Goal: Transaction & Acquisition: Purchase product/service

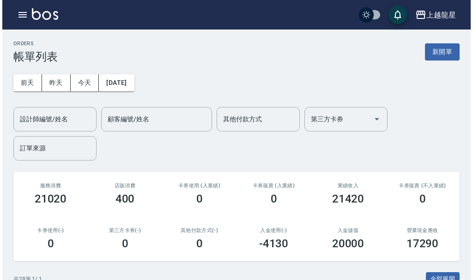
scroll to position [231, 0]
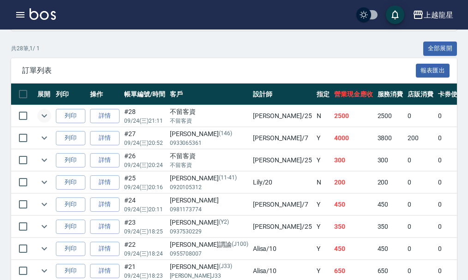
click at [43, 117] on icon "expand row" at bounding box center [44, 115] width 11 height 11
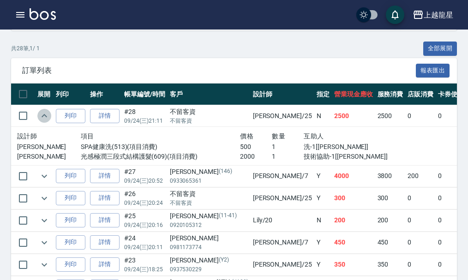
click at [43, 117] on icon "expand row" at bounding box center [44, 115] width 11 height 11
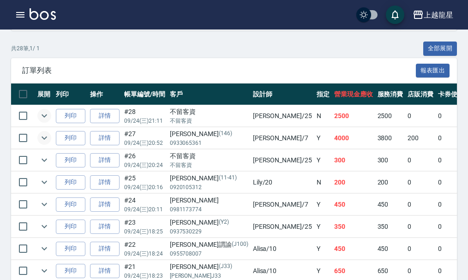
click at [48, 136] on icon "expand row" at bounding box center [44, 138] width 11 height 11
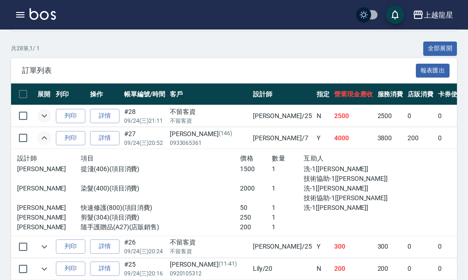
click at [48, 136] on icon "expand row" at bounding box center [44, 138] width 11 height 11
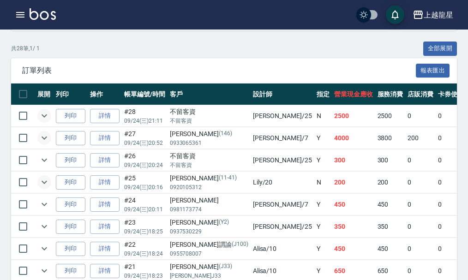
click at [45, 181] on icon "expand row" at bounding box center [44, 182] width 11 height 11
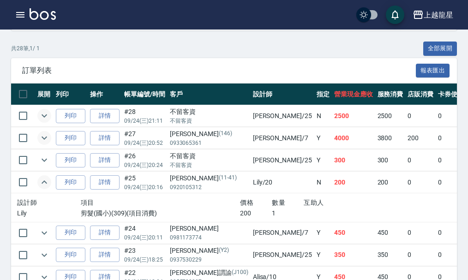
click at [45, 181] on icon "expand row" at bounding box center [44, 182] width 11 height 11
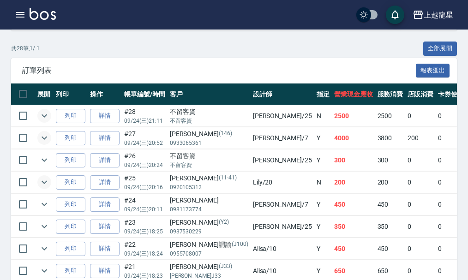
drag, startPoint x: 331, startPoint y: 298, endPoint x: 472, endPoint y: 298, distance: 141.8
click at [22, 12] on icon "button" at bounding box center [20, 15] width 8 height 6
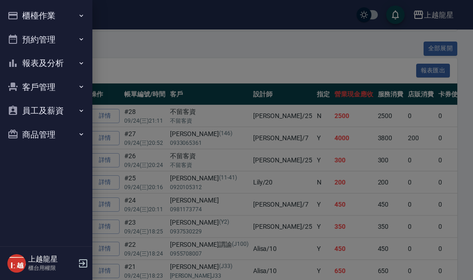
click at [54, 43] on button "預約管理" at bounding box center [46, 40] width 85 height 24
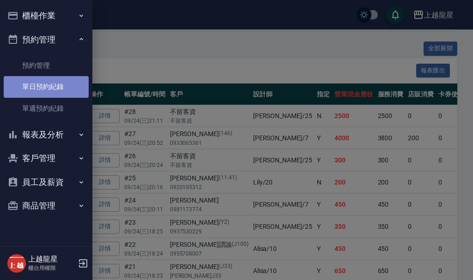
click at [44, 94] on link "單日預約紀錄" at bounding box center [46, 86] width 85 height 21
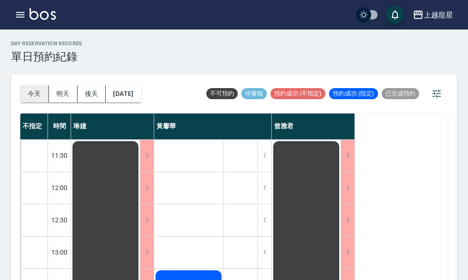
click at [42, 89] on button "今天" at bounding box center [34, 93] width 29 height 17
click at [22, 5] on div "上越龍星 登出" at bounding box center [234, 15] width 468 height 30
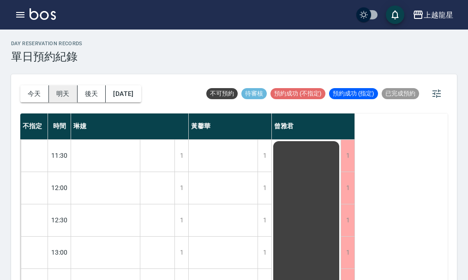
click at [69, 99] on button "明天" at bounding box center [63, 93] width 29 height 17
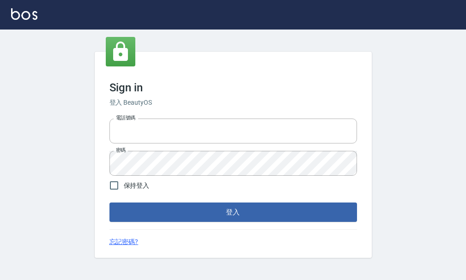
type input "25033354"
click at [158, 200] on form "電話號碼 [PHONE_NUMBER] 電話號碼 密碼 密碼 保持登入 登入" at bounding box center [232, 168] width 247 height 107
click at [158, 223] on div "Sign in 登入 BeautyOS 電話號碼 [PHONE_NUMBER] 電話號碼 密碼 密碼 保持登入 登入 忘記密碼?" at bounding box center [233, 155] width 277 height 206
click at [164, 219] on button "登入" at bounding box center [232, 212] width 247 height 19
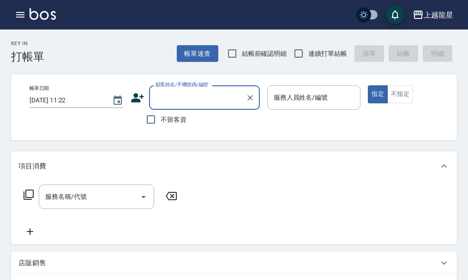
click at [20, 12] on icon "button" at bounding box center [20, 15] width 8 height 6
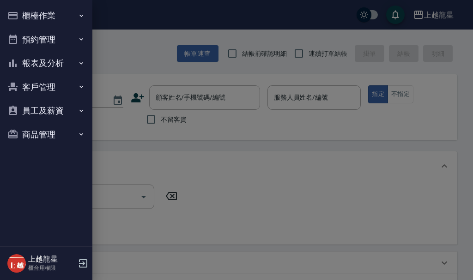
click at [127, 21] on div at bounding box center [236, 140] width 473 height 280
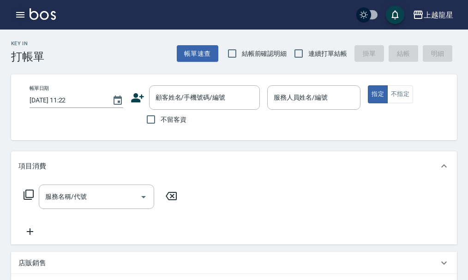
click at [20, 11] on icon "button" at bounding box center [20, 14] width 11 height 11
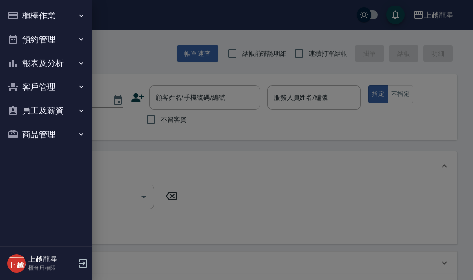
drag, startPoint x: 22, startPoint y: 11, endPoint x: 22, endPoint y: 17, distance: 6.0
click at [22, 12] on button "櫃檯作業" at bounding box center [46, 16] width 85 height 24
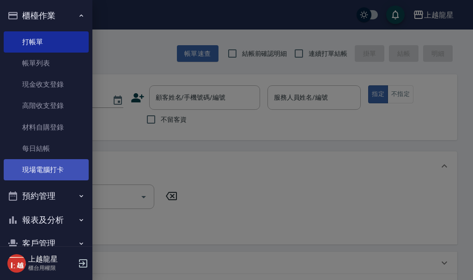
click at [43, 177] on link "現場電腦打卡" at bounding box center [46, 169] width 85 height 21
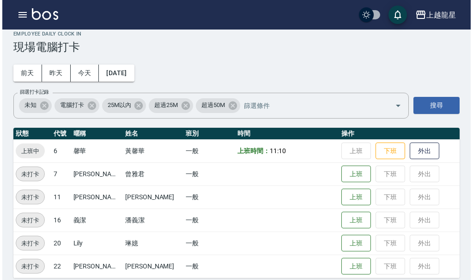
scroll to position [19, 0]
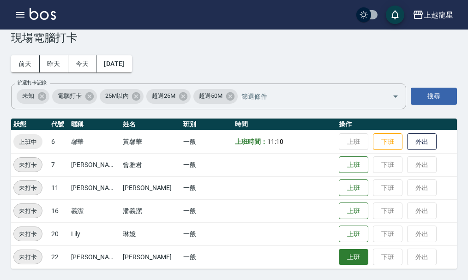
click at [350, 260] on button "上班" at bounding box center [354, 257] width 30 height 16
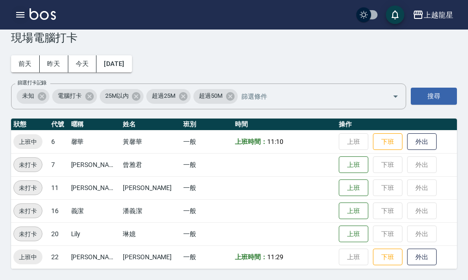
click at [19, 13] on icon "button" at bounding box center [20, 15] width 8 height 6
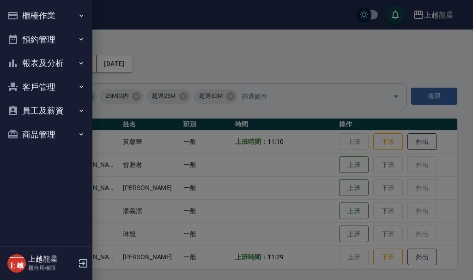
click at [20, 12] on button "櫃檯作業" at bounding box center [46, 16] width 85 height 24
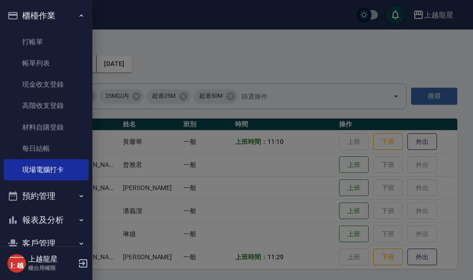
click at [138, 40] on div at bounding box center [236, 140] width 473 height 280
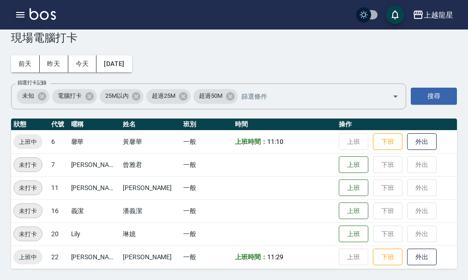
click at [19, 12] on icon "button" at bounding box center [20, 14] width 11 height 11
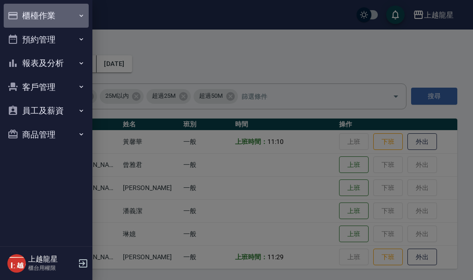
click at [29, 13] on button "櫃檯作業" at bounding box center [46, 16] width 85 height 24
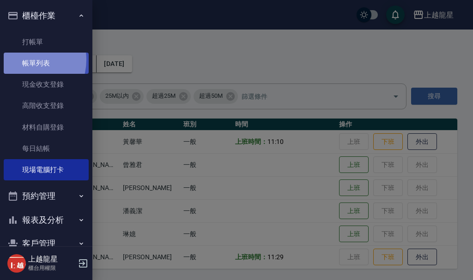
click at [24, 60] on link "帳單列表" at bounding box center [46, 63] width 85 height 21
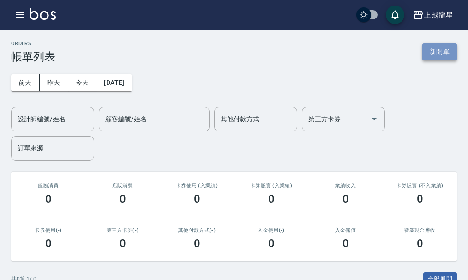
click at [427, 50] on button "新開單" at bounding box center [440, 51] width 35 height 17
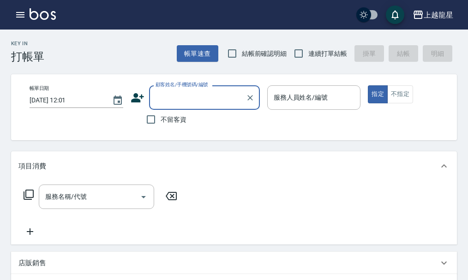
click at [182, 108] on div "顧客姓名/手機號碼/編號" at bounding box center [204, 97] width 111 height 24
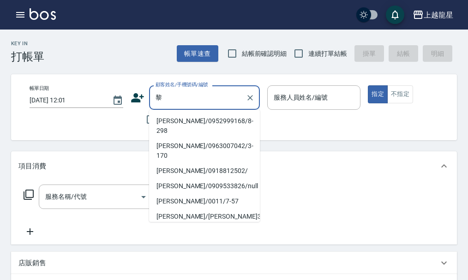
drag, startPoint x: 160, startPoint y: 118, endPoint x: 206, endPoint y: 89, distance: 54.2
click at [161, 118] on li "李黎明/0952999168/8-298" at bounding box center [204, 126] width 111 height 25
type input "李黎明/0952999168/8-298"
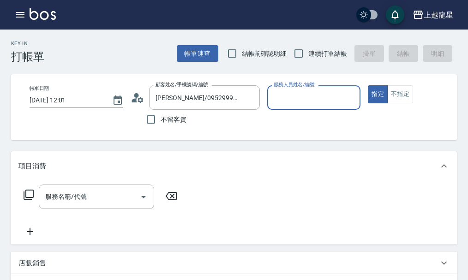
type input "馨華-6"
click at [56, 205] on input "服務名稱/代號" at bounding box center [89, 197] width 93 height 16
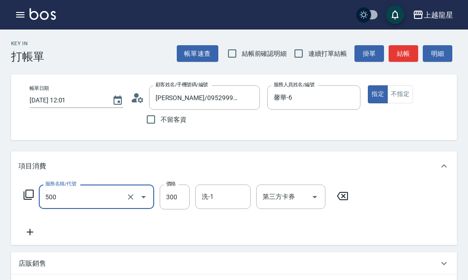
type input "一般洗髮(500)"
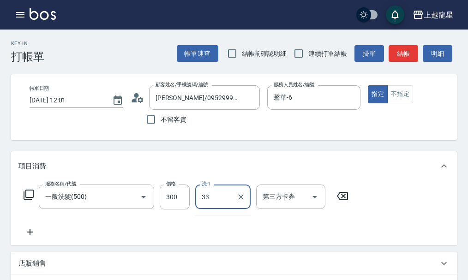
type input "3"
type input "阿琳-22"
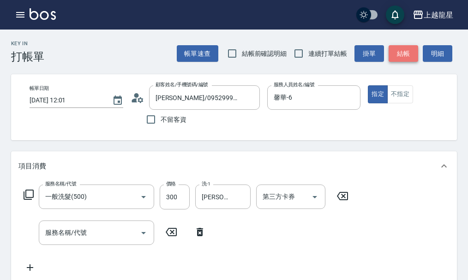
click at [410, 51] on button "結帳" at bounding box center [404, 53] width 30 height 17
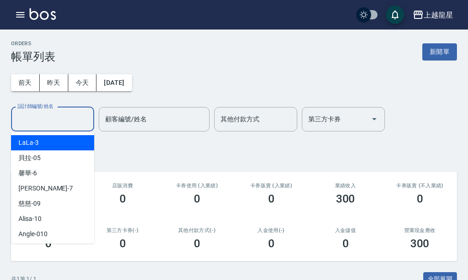
click at [78, 117] on input "設計師編號/姓名" at bounding box center [52, 119] width 75 height 16
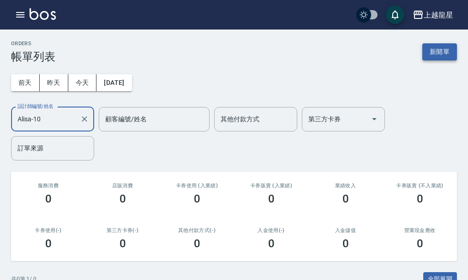
type input "Alisa-10"
click at [448, 48] on button "新開單" at bounding box center [440, 51] width 35 height 17
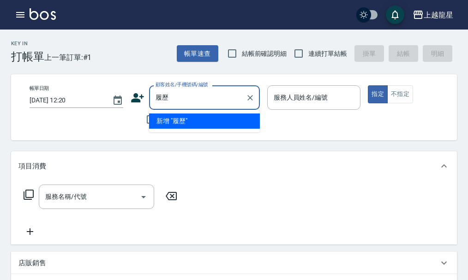
type input "呂"
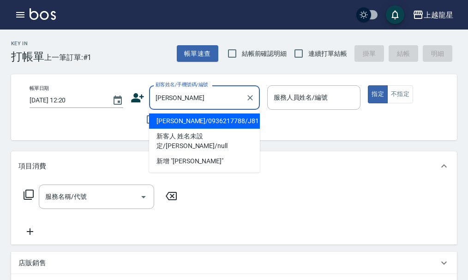
click at [190, 125] on li "呂麗卿/0936217788/J81" at bounding box center [204, 121] width 111 height 15
type input "呂麗卿/0936217788/J81"
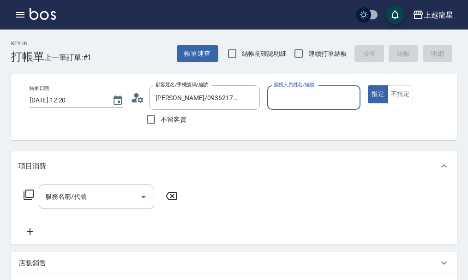
type input "Alisa-10"
click at [113, 199] on input "服務名稱/代號" at bounding box center [89, 197] width 93 height 16
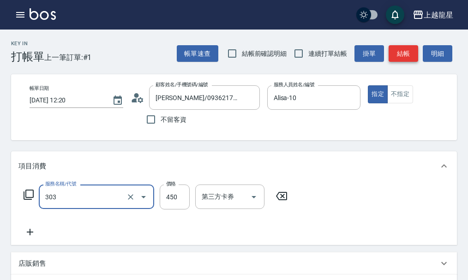
type input "剪髮(303)"
click at [406, 54] on button "結帳" at bounding box center [404, 53] width 30 height 17
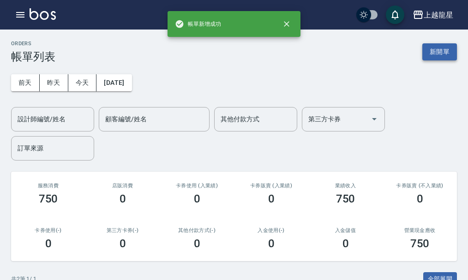
click at [436, 47] on button "新開單" at bounding box center [440, 51] width 35 height 17
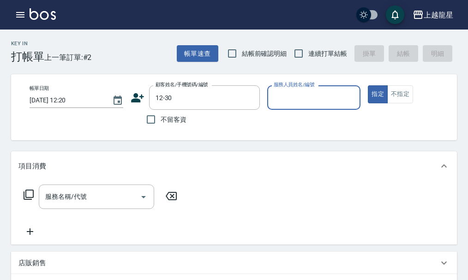
type input "張新珠/0937021583/12-30"
type input "Alisa-10"
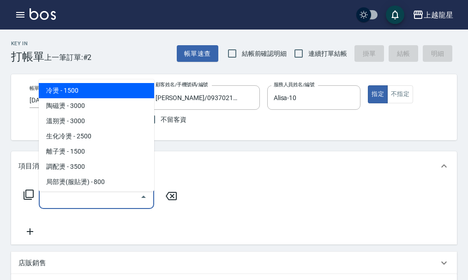
click at [88, 203] on input "服務名稱/代號" at bounding box center [89, 197] width 93 height 16
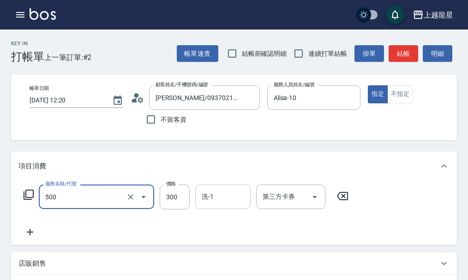
type input "一般洗髮(500)"
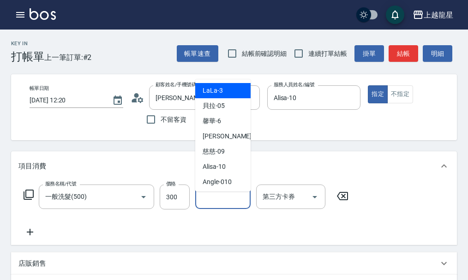
click at [207, 202] on div "洗-1 洗-1" at bounding box center [222, 197] width 55 height 24
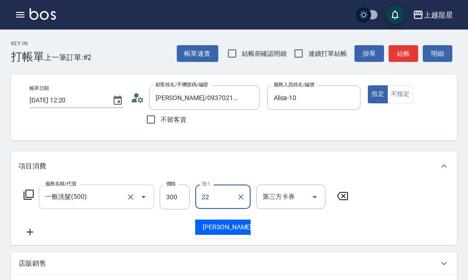
type input "阿琳-22"
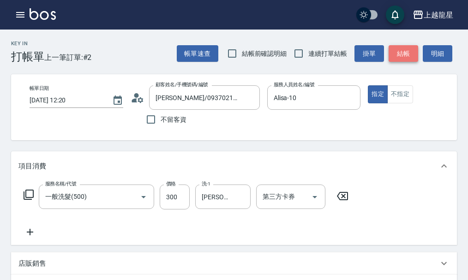
click at [413, 55] on button "結帳" at bounding box center [404, 53] width 30 height 17
